Goal: Task Accomplishment & Management: Manage account settings

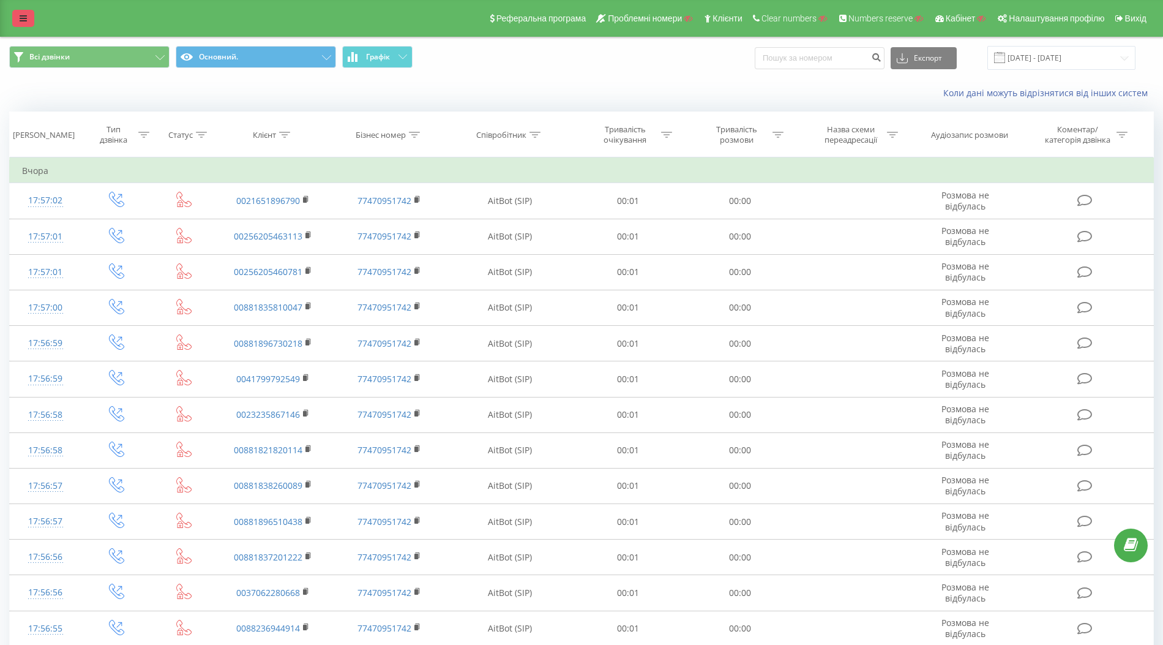
click at [20, 25] on link at bounding box center [23, 18] width 22 height 17
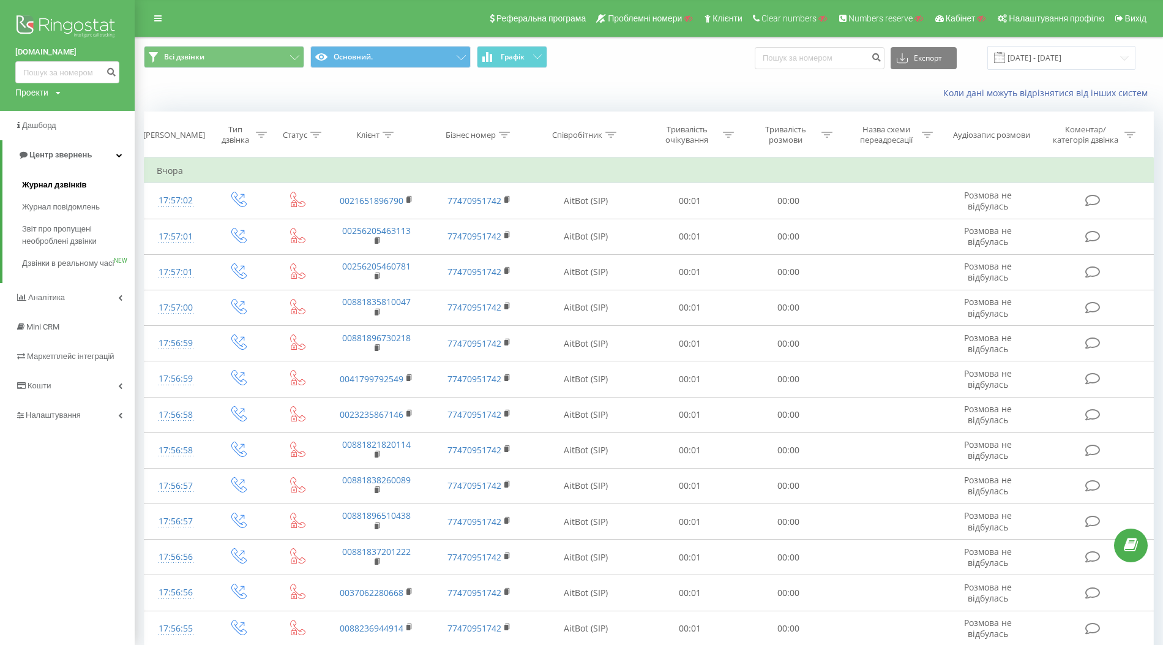
click at [56, 185] on span "Журнал дзвінків" at bounding box center [54, 185] width 65 height 12
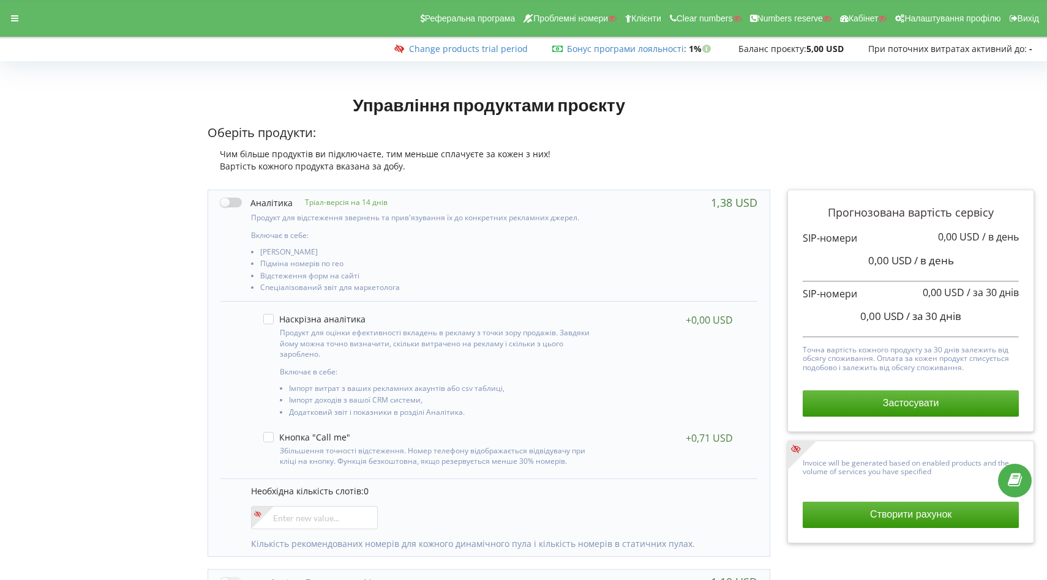
click at [228, 208] on label at bounding box center [256, 203] width 72 height 13
checkbox input "true"
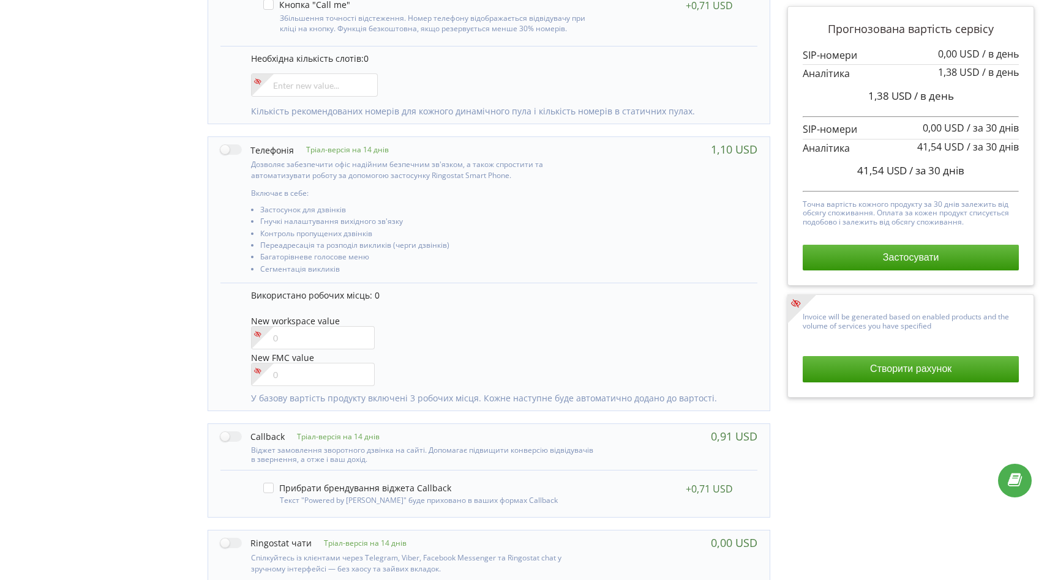
scroll to position [696, 0]
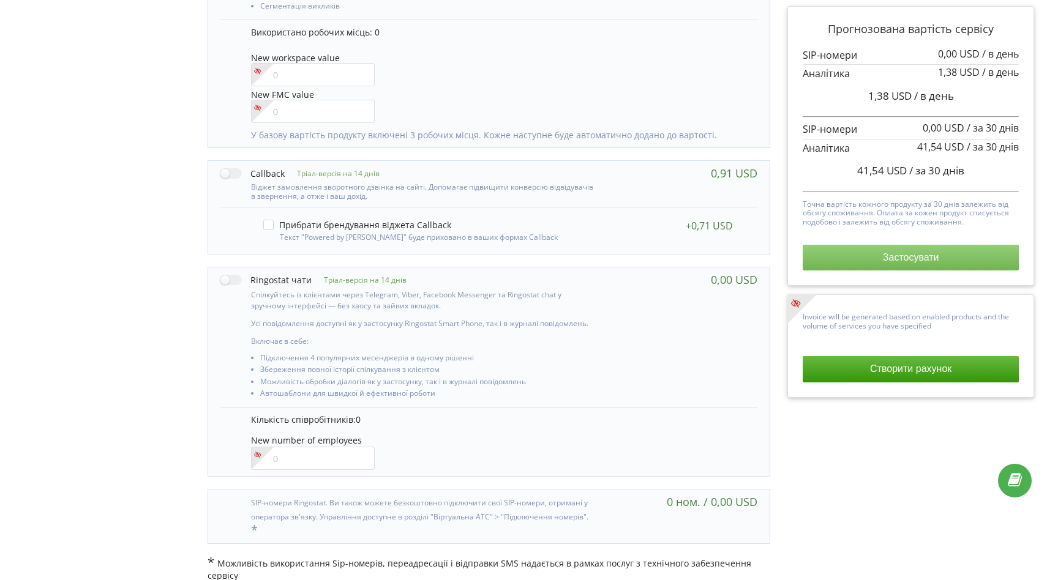
click at [863, 266] on button "Застосувати" at bounding box center [911, 258] width 216 height 26
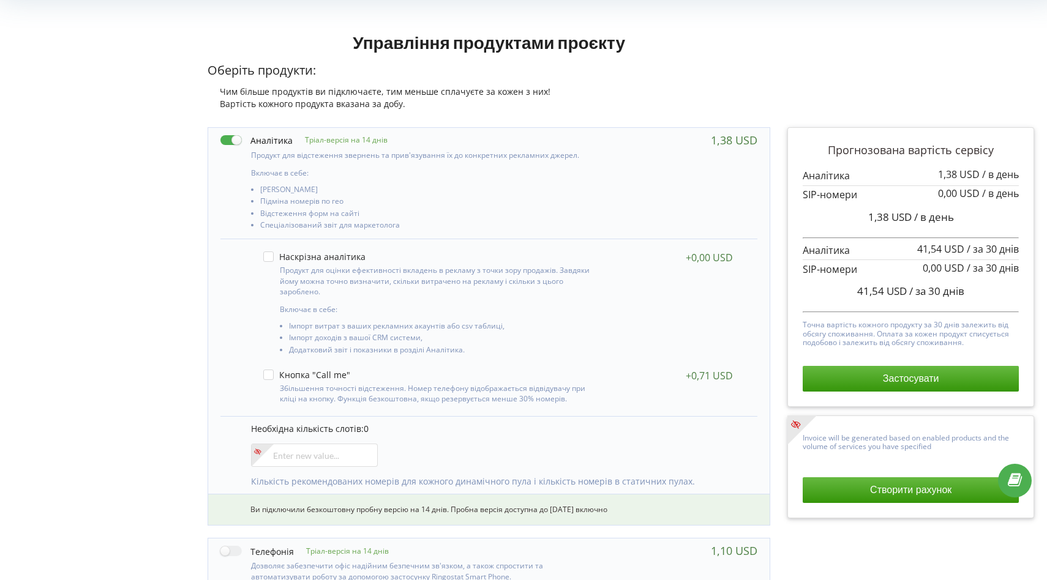
scroll to position [64, 0]
